Goal: Transaction & Acquisition: Purchase product/service

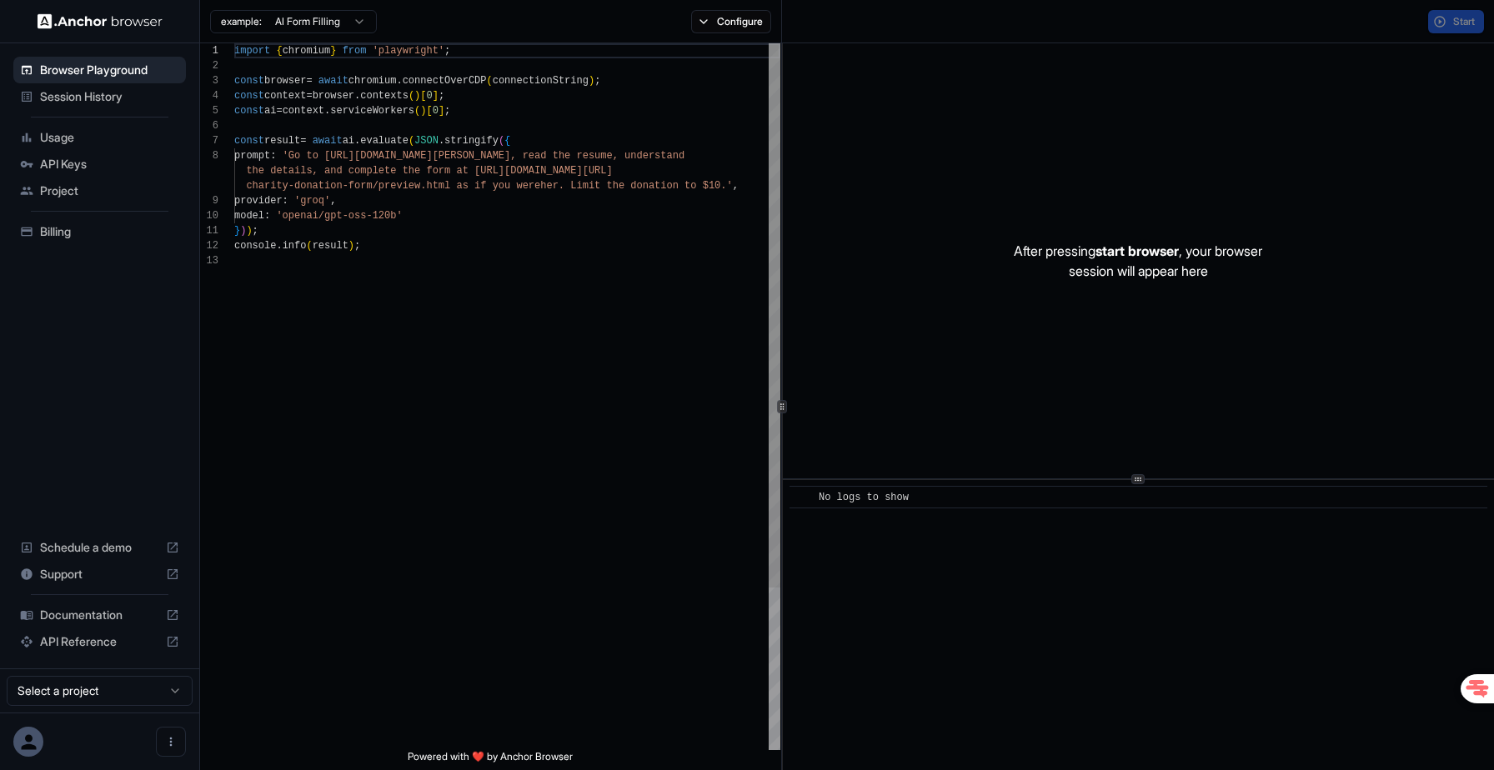
scroll to position [120, 0]
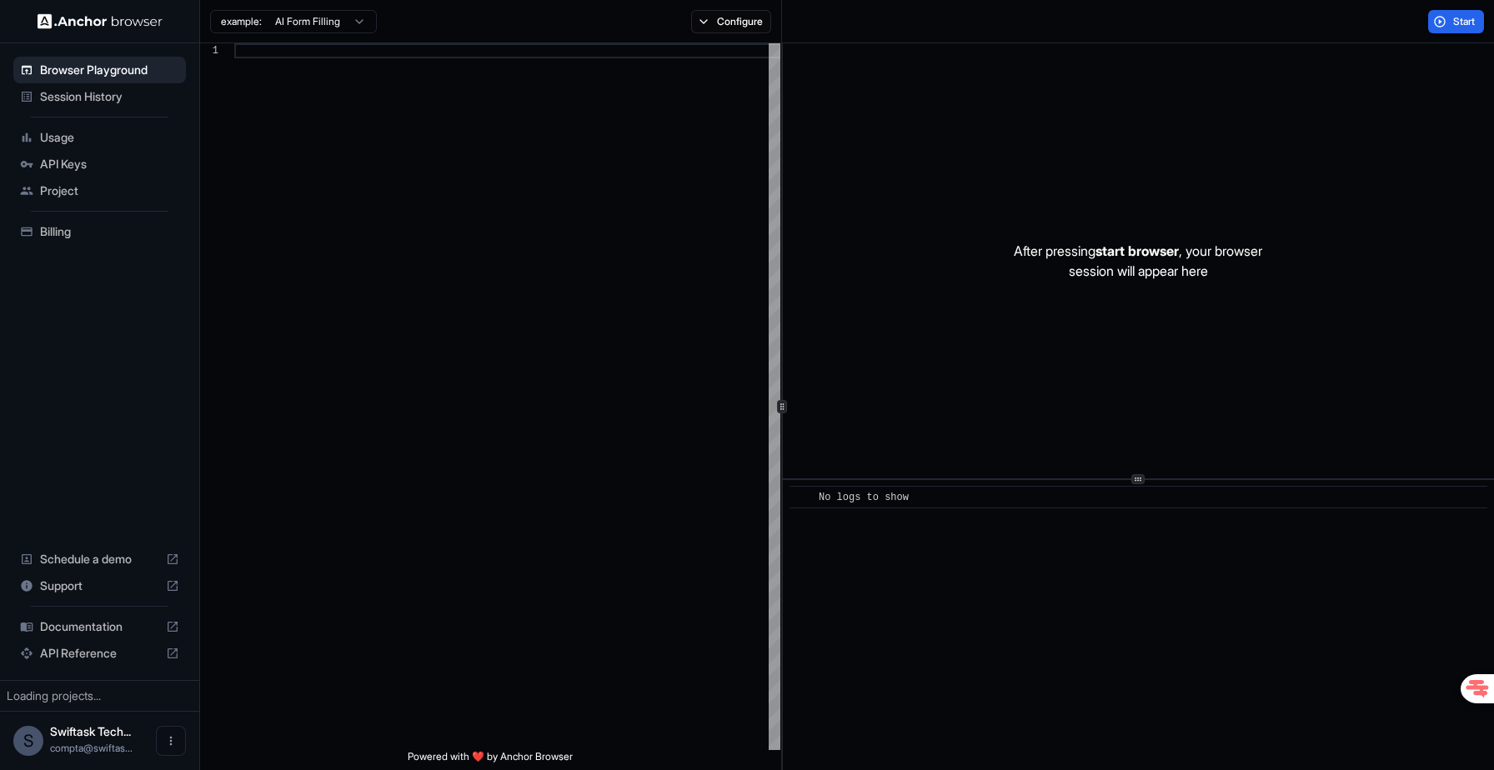
scroll to position [120, 0]
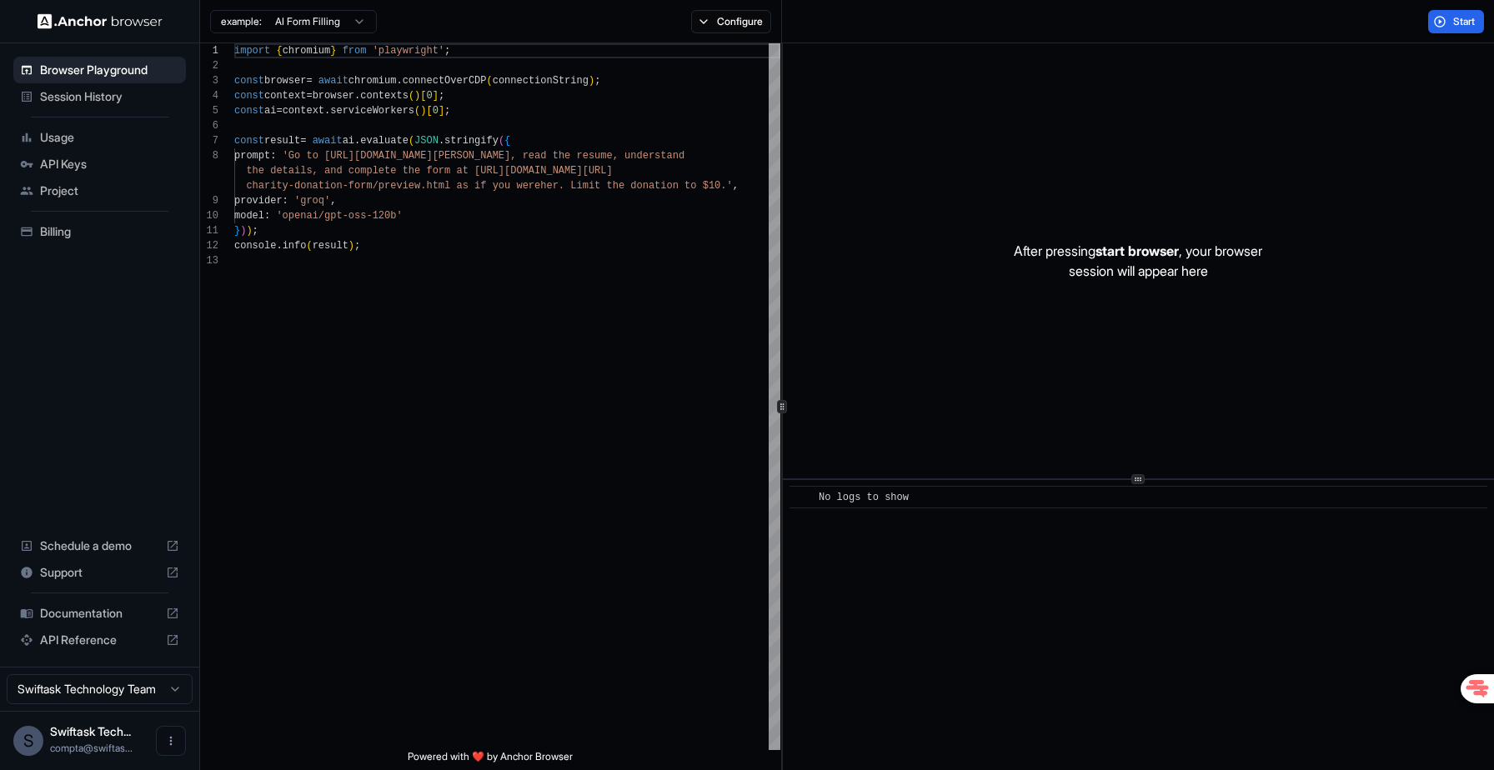
click at [58, 233] on span "Billing" at bounding box center [109, 231] width 139 height 17
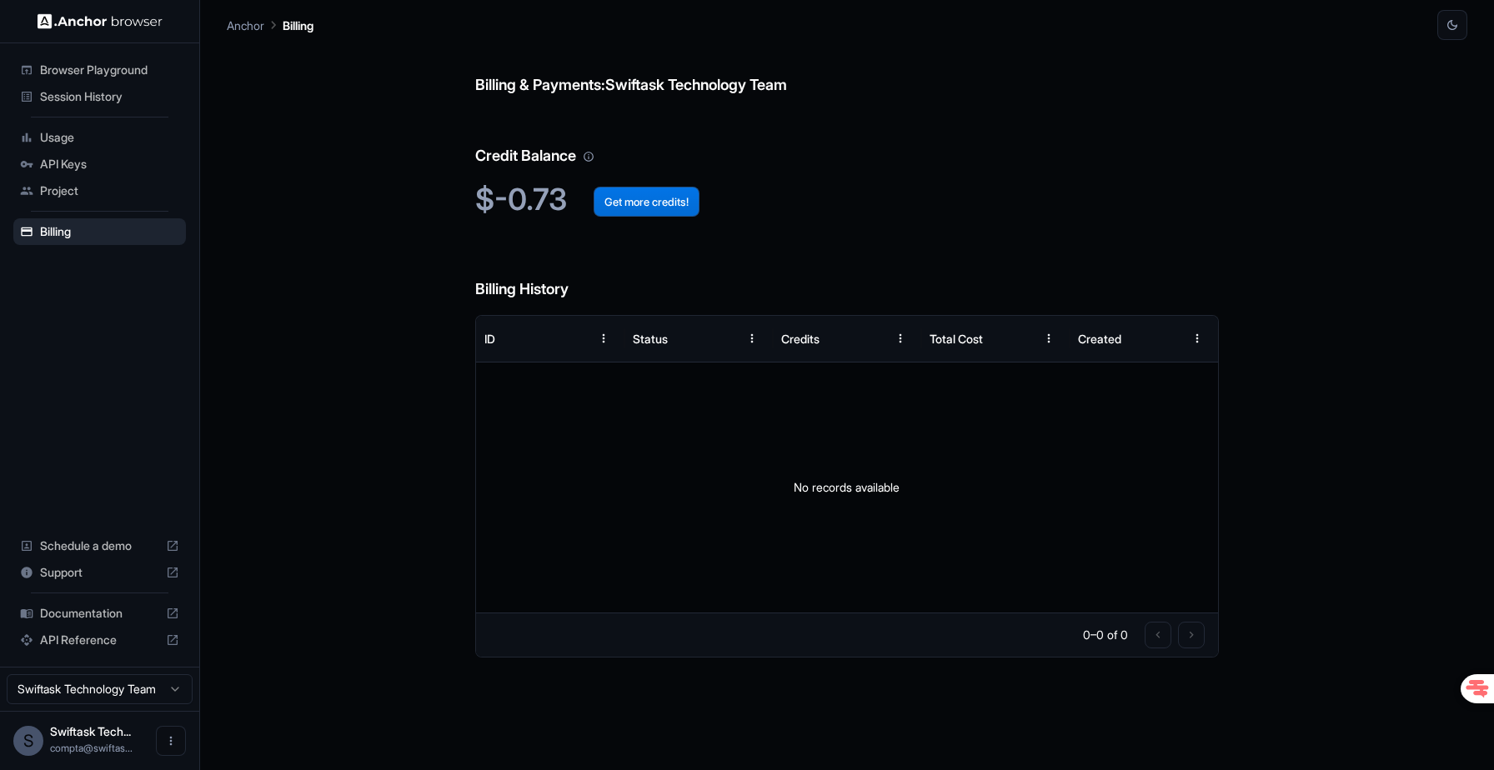
click at [643, 205] on button "Get more credits!" at bounding box center [647, 202] width 106 height 30
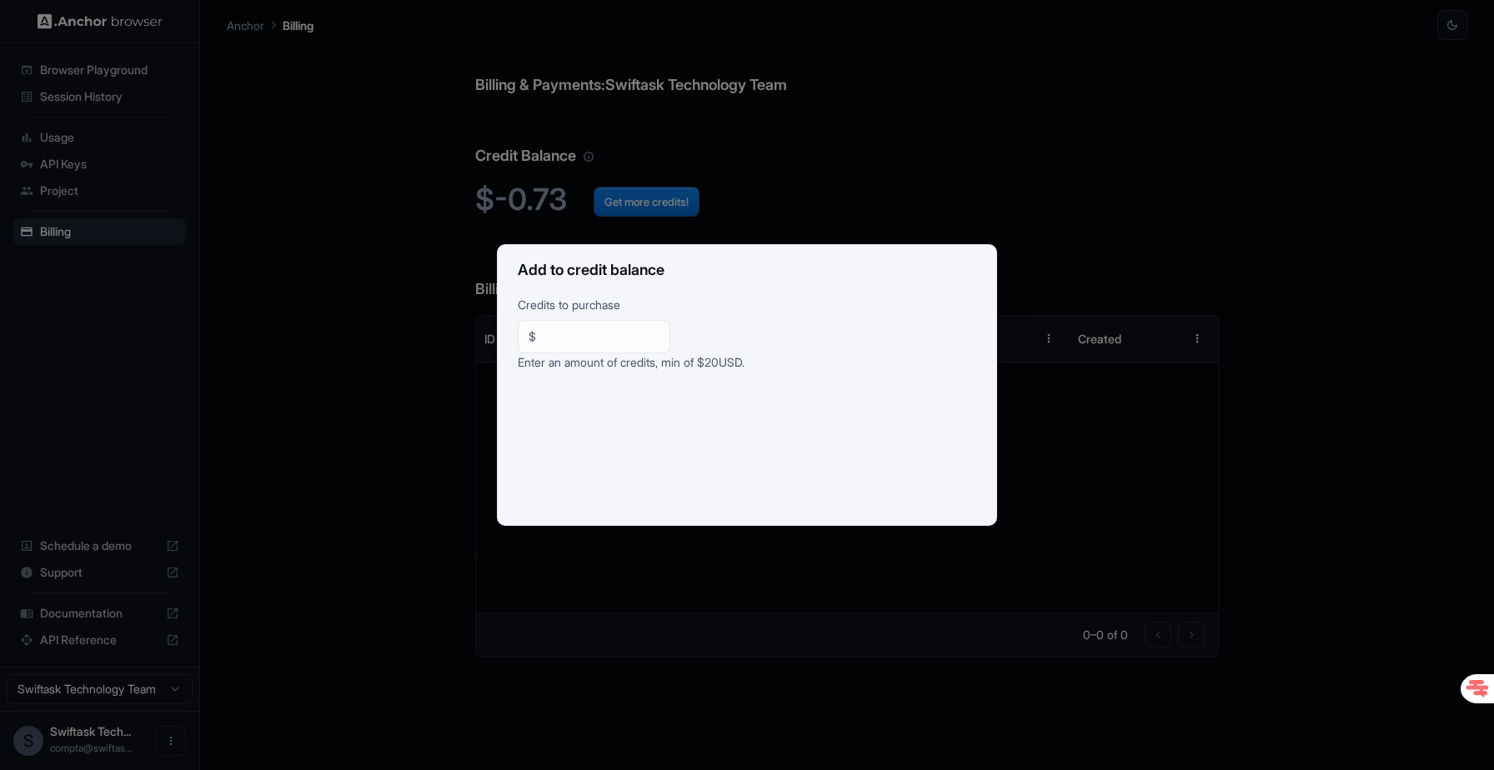
click at [588, 340] on input "**" at bounding box center [601, 336] width 117 height 17
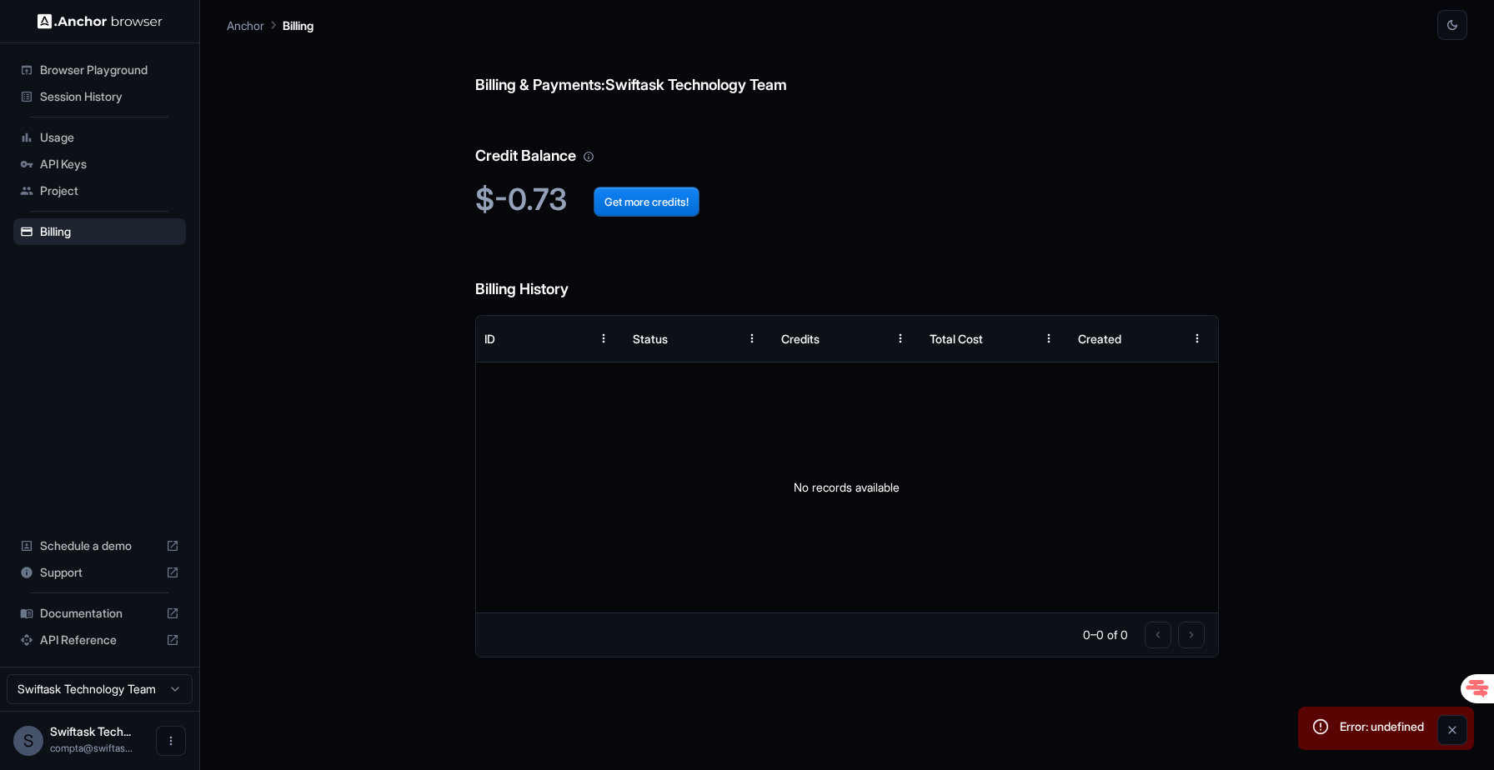
click at [891, 705] on div "Billing & Payments: Swiftask Technology Team Credit Balance $-0.73 Get more cre…" at bounding box center [847, 405] width 744 height 730
click at [849, 626] on div "0–0 of 0" at bounding box center [847, 635] width 743 height 44
click at [980, 536] on div "No records available" at bounding box center [847, 488] width 743 height 250
click at [648, 213] on button "Get more credits!" at bounding box center [647, 202] width 106 height 30
click at [768, 504] on div "No records available" at bounding box center [847, 488] width 743 height 250
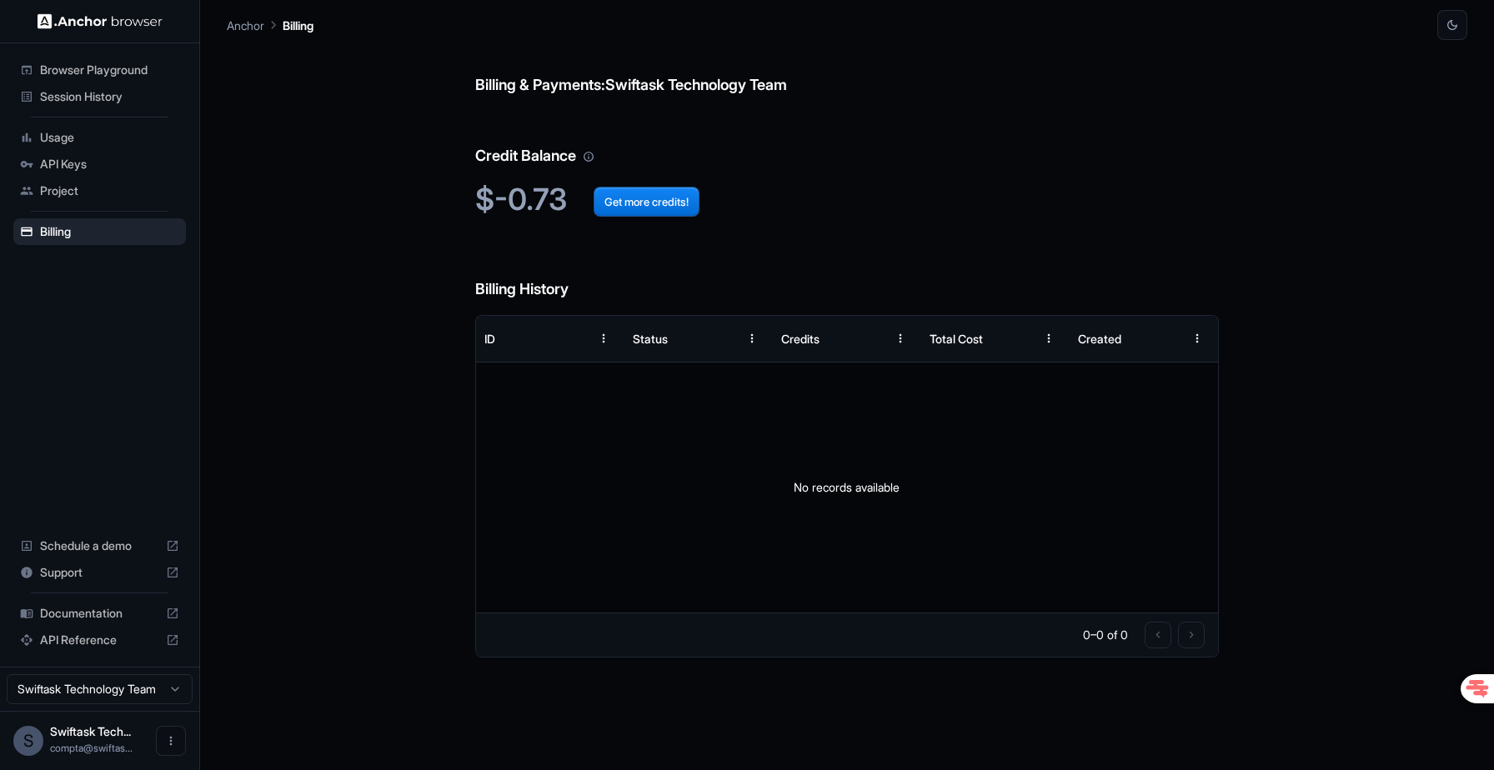
click at [679, 427] on div "No records available" at bounding box center [847, 488] width 743 height 250
click at [646, 203] on button "Get more credits!" at bounding box center [647, 202] width 106 height 30
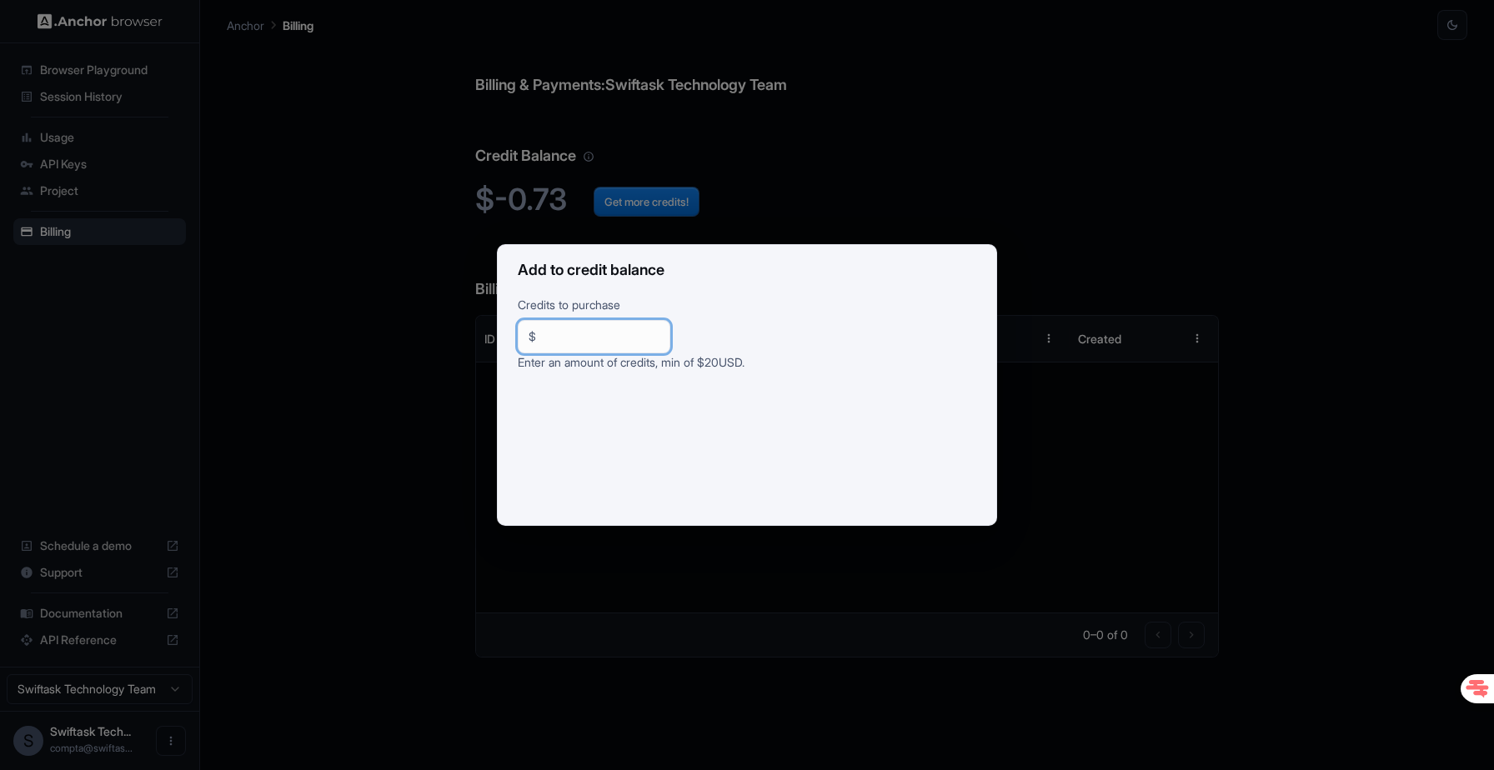
click at [641, 344] on input "**" at bounding box center [601, 336] width 117 height 17
click at [363, 372] on div "Add to credit balance Credits to purchase $ ** ​ Enter an amount of credits, mi…" at bounding box center [747, 385] width 1494 height 770
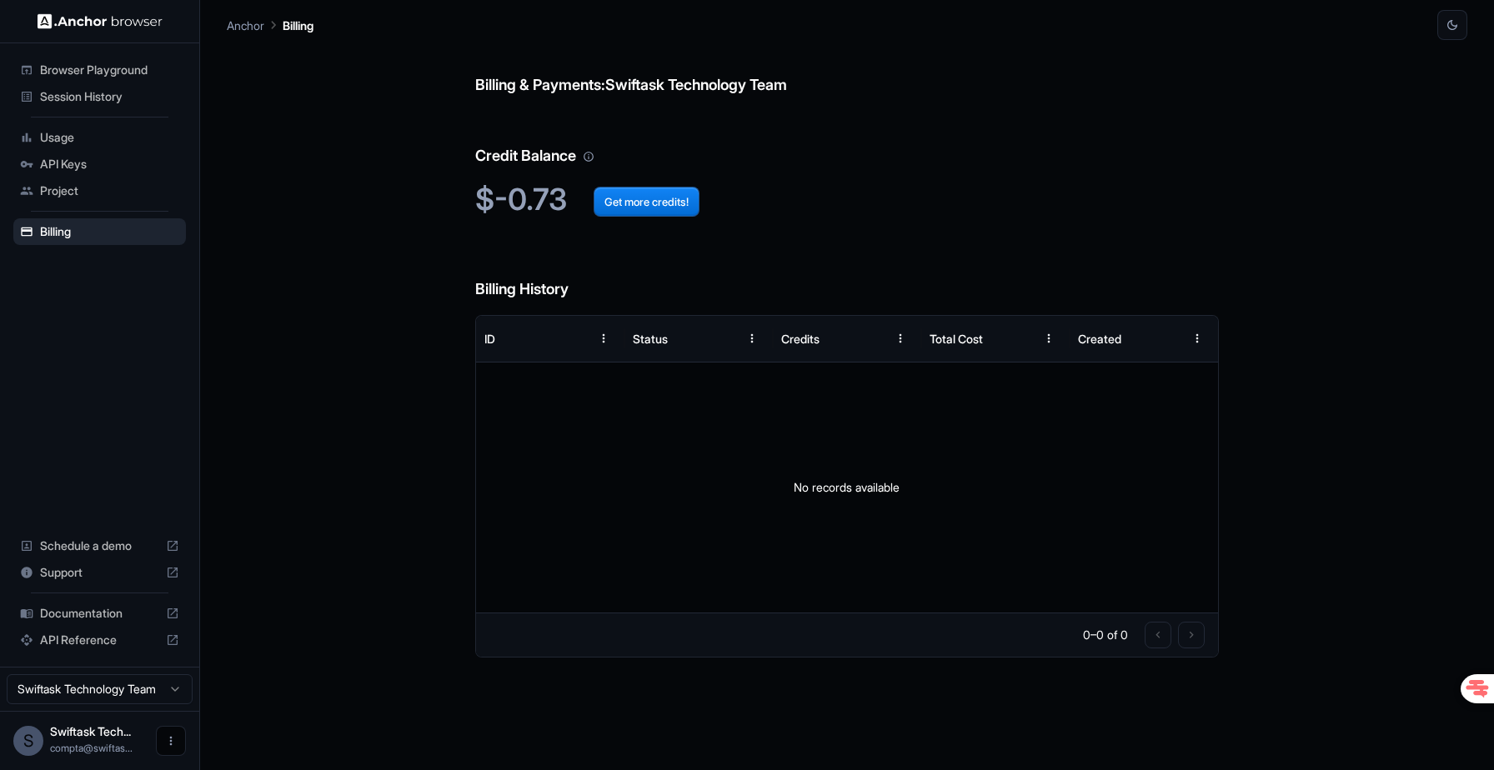
click at [154, 734] on div "S Swiftask Tech... compta@swiftas..." at bounding box center [99, 740] width 199 height 59
click at [165, 739] on icon "Open menu" at bounding box center [170, 740] width 13 height 13
click at [165, 741] on icon at bounding box center [165, 741] width 17 height 17
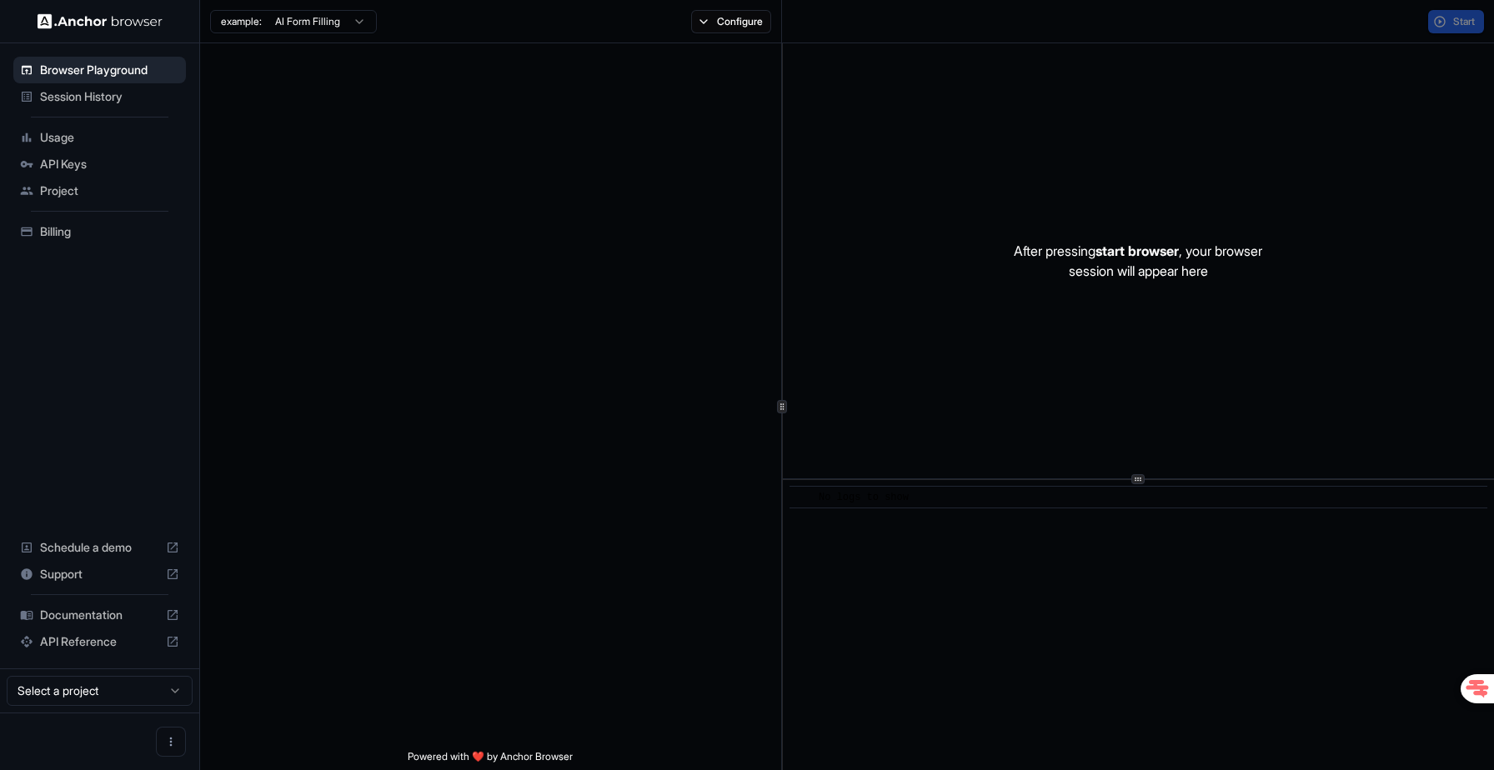
click at [749, 327] on div at bounding box center [490, 396] width 581 height 707
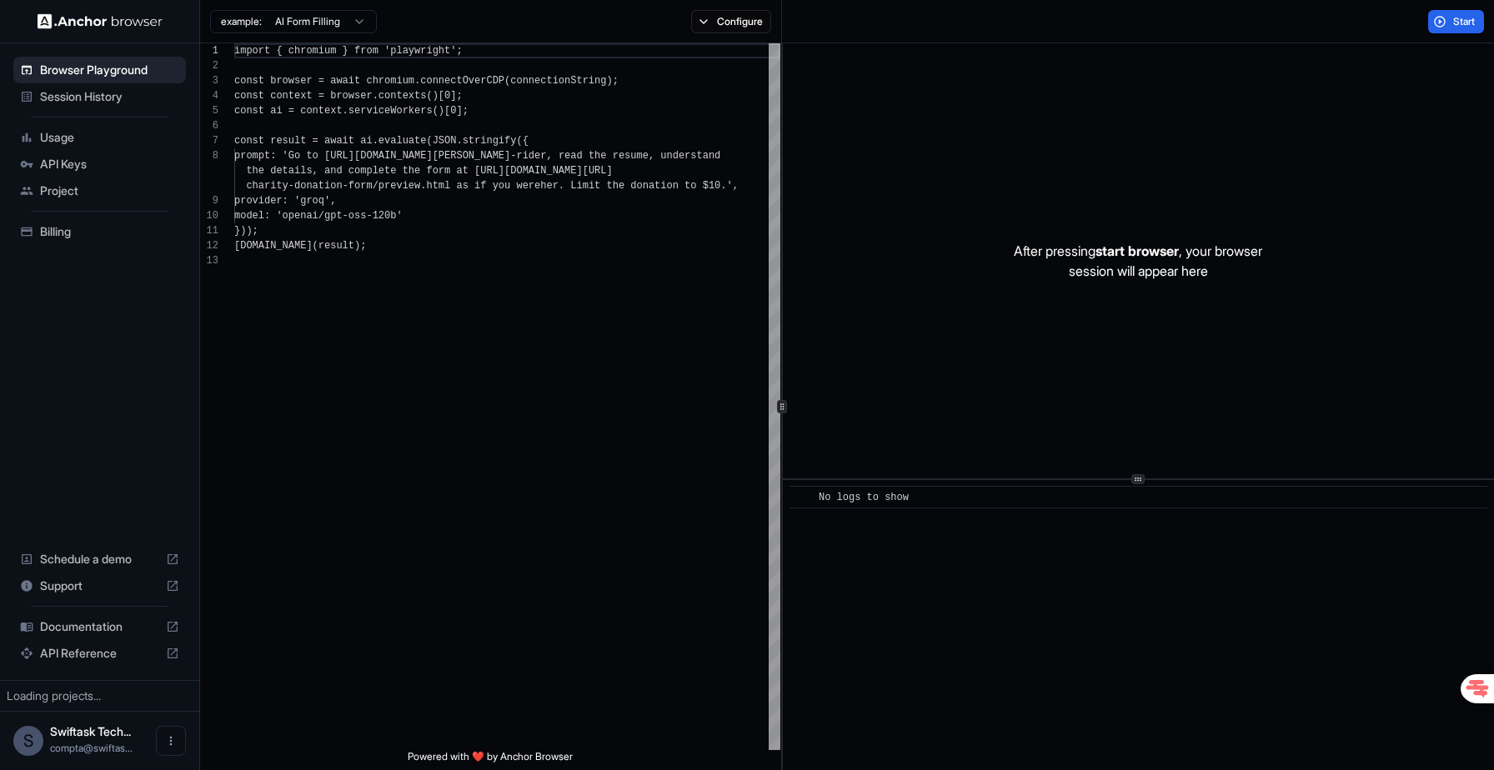
scroll to position [120, 0]
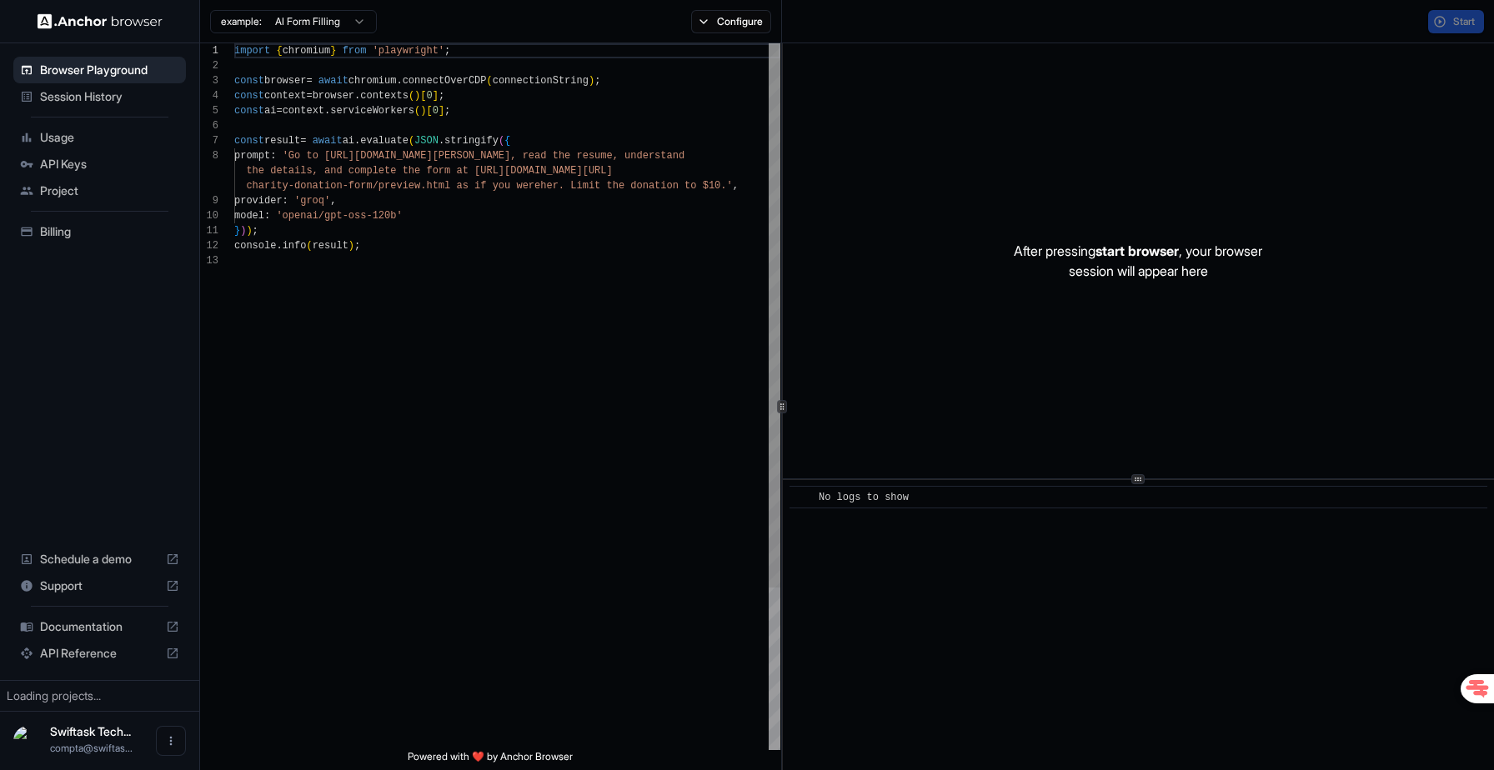
scroll to position [120, 0]
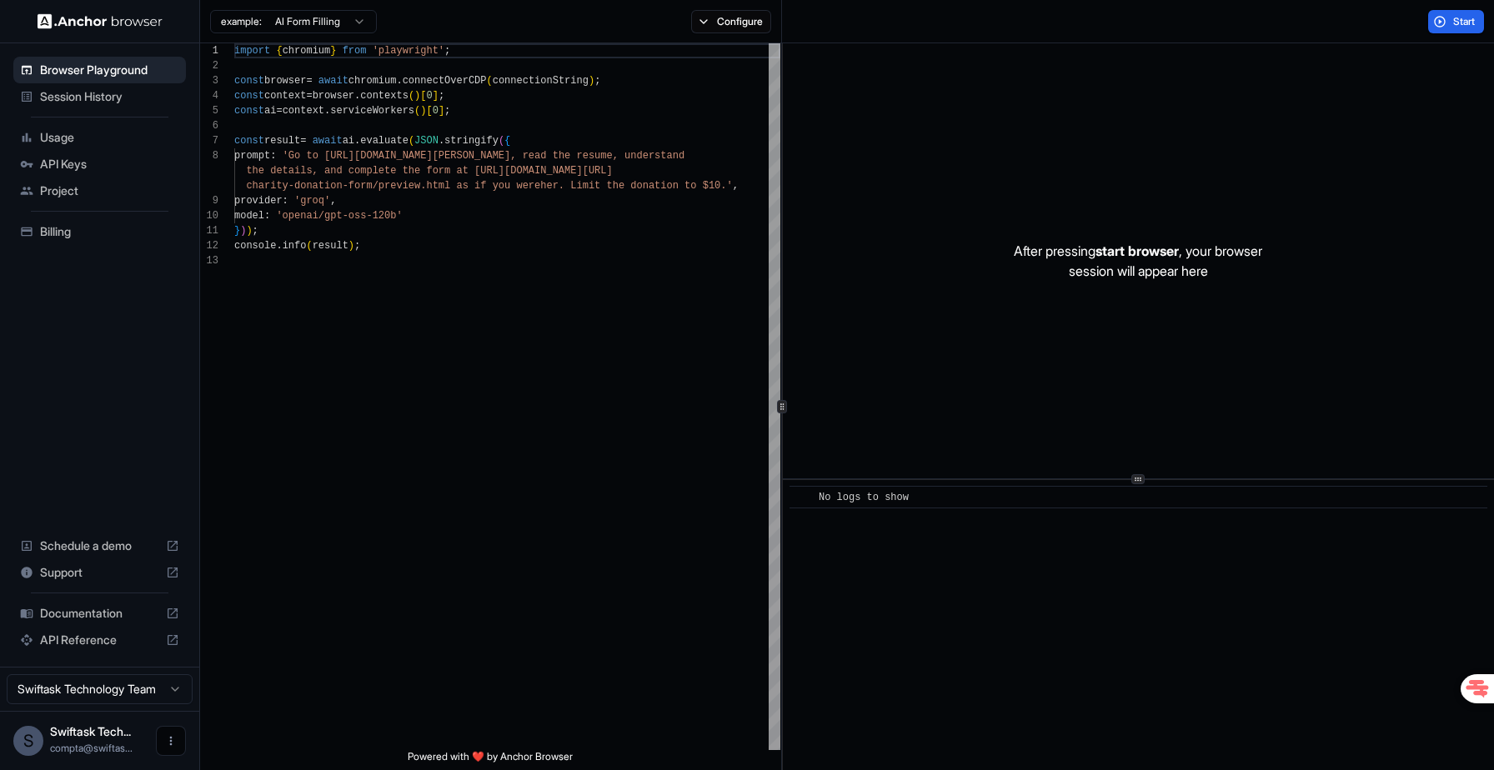
click at [167, 737] on icon "Open menu" at bounding box center [170, 740] width 13 height 13
click at [137, 446] on div at bounding box center [747, 385] width 1494 height 770
click at [78, 236] on span "Billing" at bounding box center [109, 231] width 139 height 17
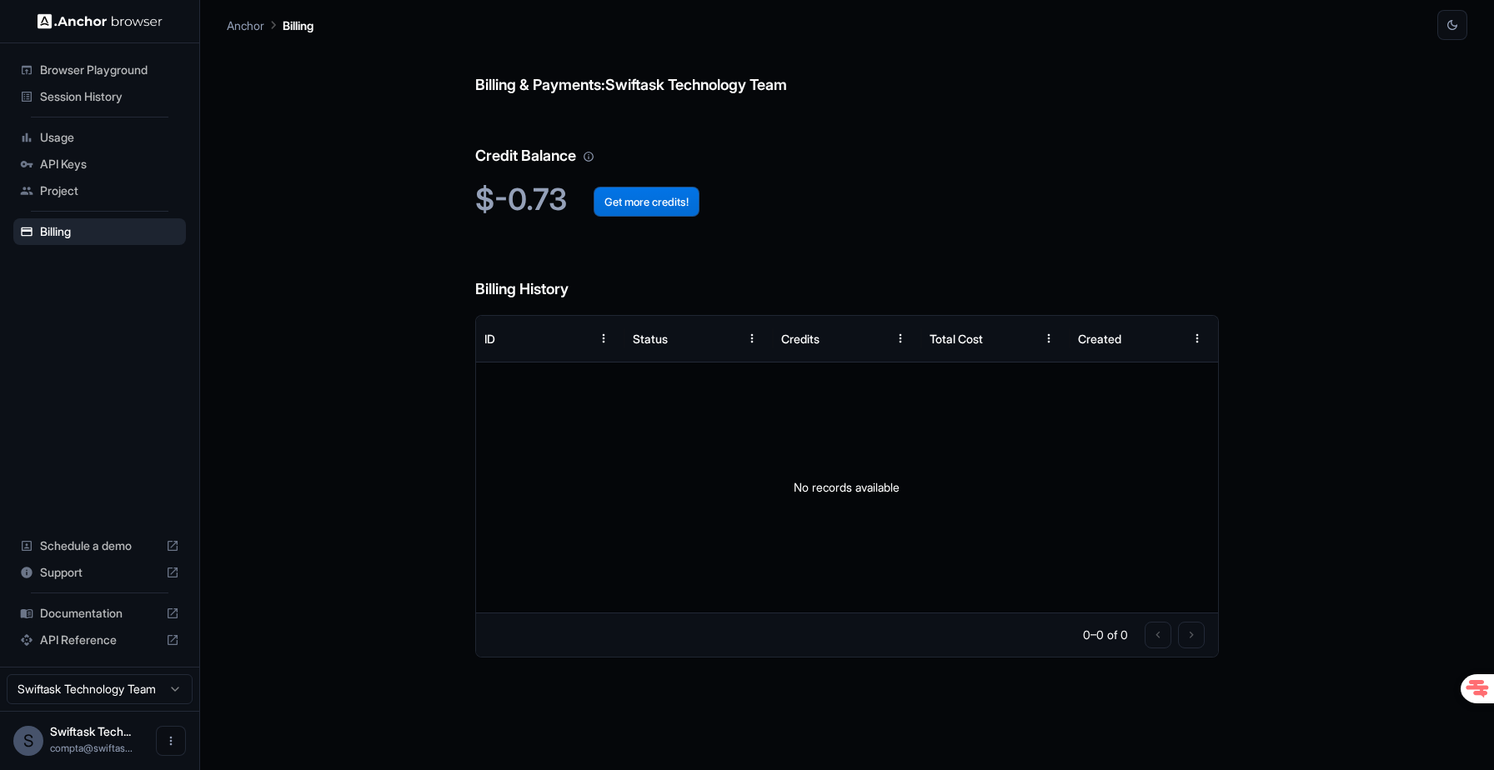
click at [654, 199] on button "Get more credits!" at bounding box center [647, 202] width 106 height 30
click at [673, 494] on div "No records available" at bounding box center [847, 488] width 743 height 250
click at [663, 475] on div "No records available" at bounding box center [847, 488] width 743 height 250
click at [662, 474] on div "No records available" at bounding box center [847, 488] width 743 height 250
click at [728, 284] on h6 "Billing History" at bounding box center [847, 273] width 744 height 58
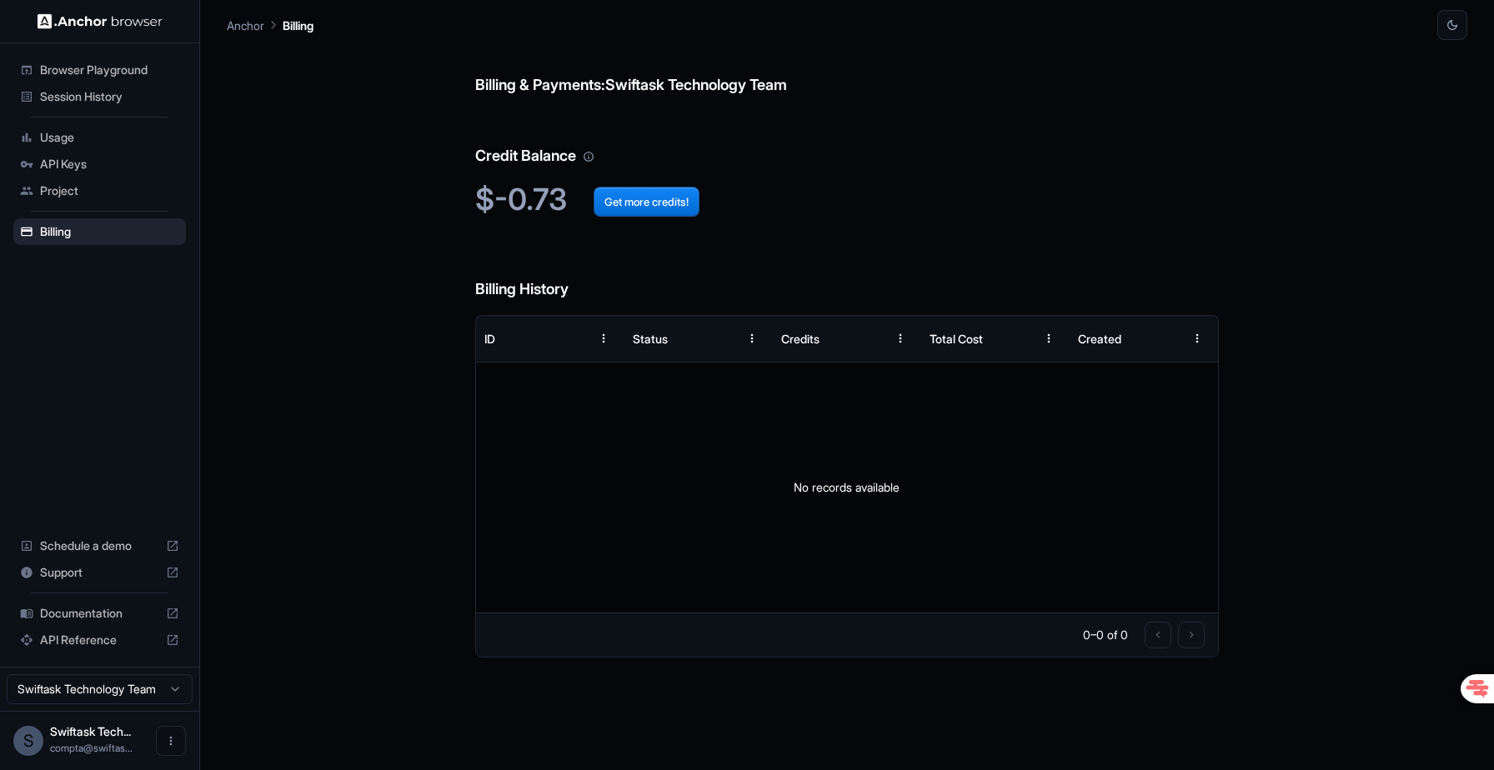
click at [728, 284] on h6 "Billing History" at bounding box center [847, 273] width 744 height 58
click at [671, 189] on button "Get more credits!" at bounding box center [647, 202] width 106 height 30
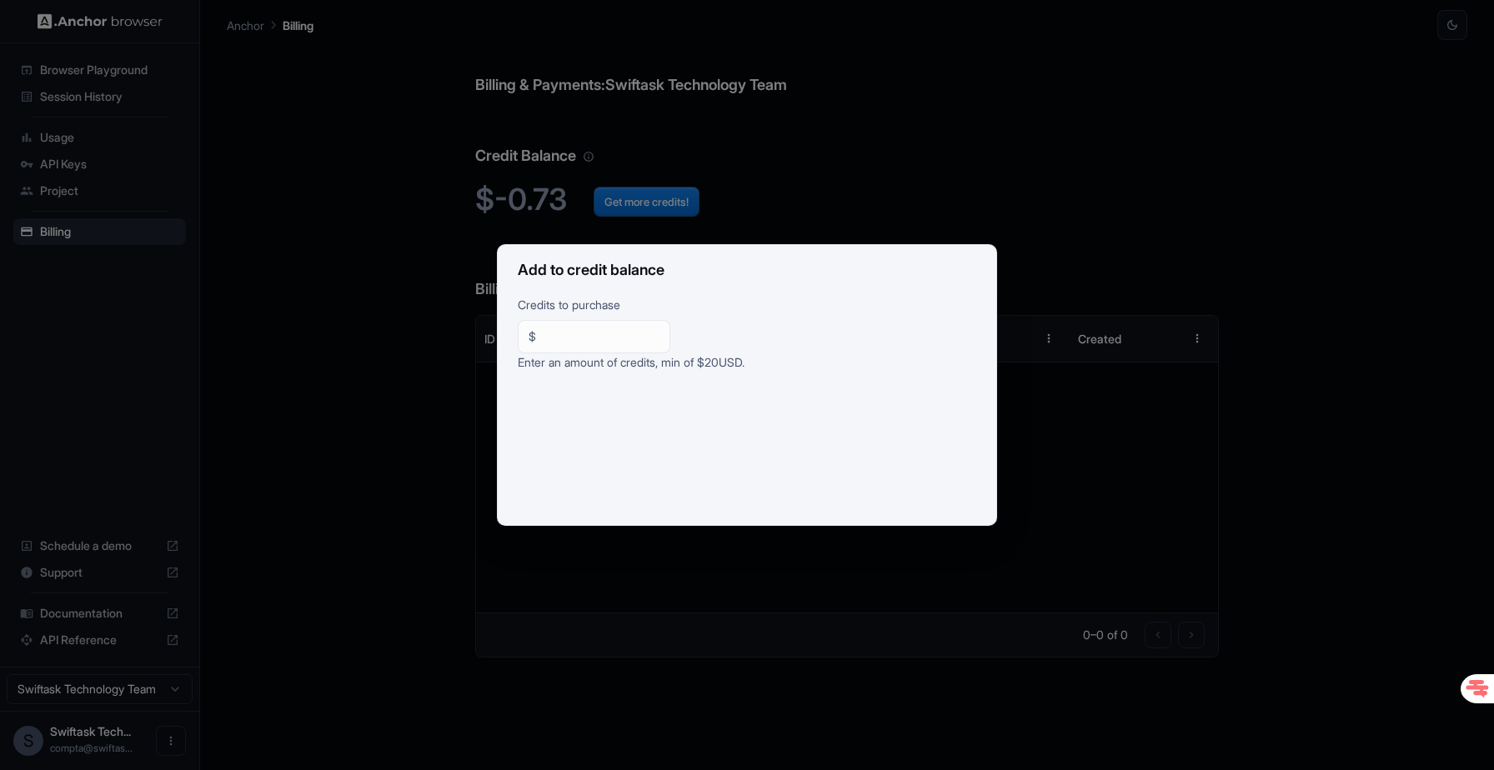
click at [883, 184] on div "Add to credit balance Credits to purchase $ ** ​ Enter an amount of credits, mi…" at bounding box center [747, 385] width 1494 height 770
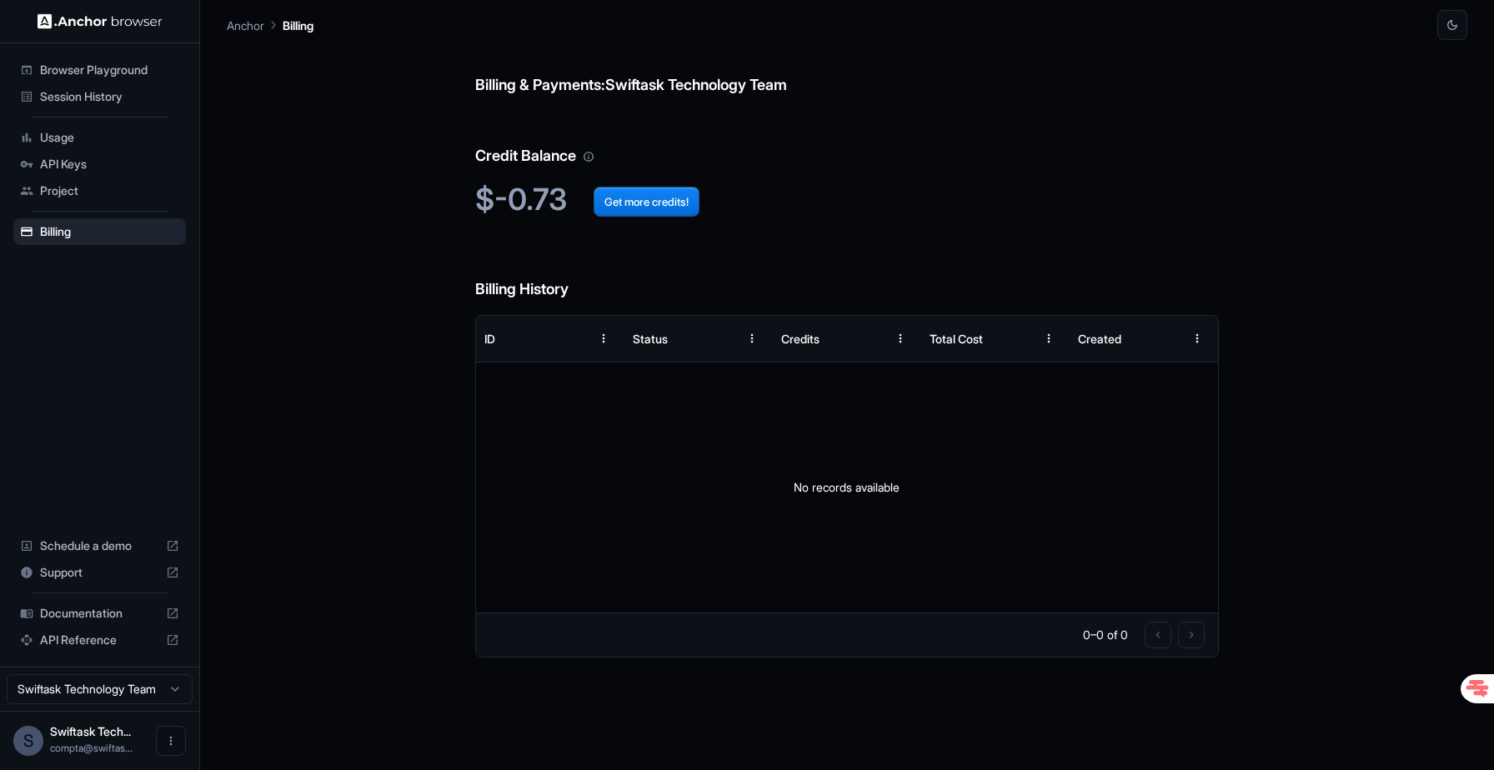
click at [830, 198] on h2 "$-0.73 Get more credits!" at bounding box center [847, 200] width 744 height 36
click at [664, 209] on button "Get more credits!" at bounding box center [647, 202] width 106 height 30
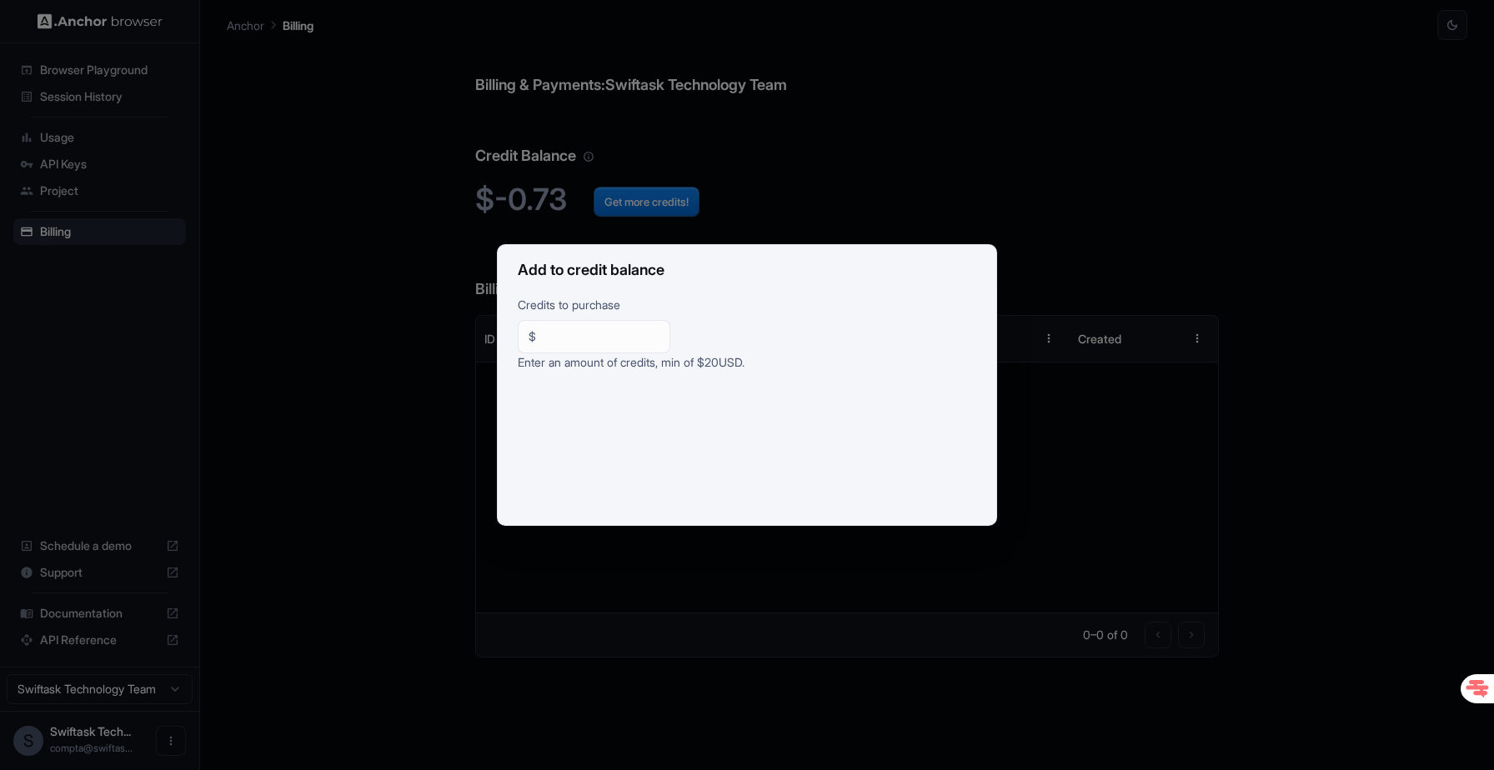
click at [825, 174] on div "Add to credit balance Credits to purchase $ ** ​ Enter an amount of credits, mi…" at bounding box center [747, 385] width 1494 height 770
